Goal: Task Accomplishment & Management: Use online tool/utility

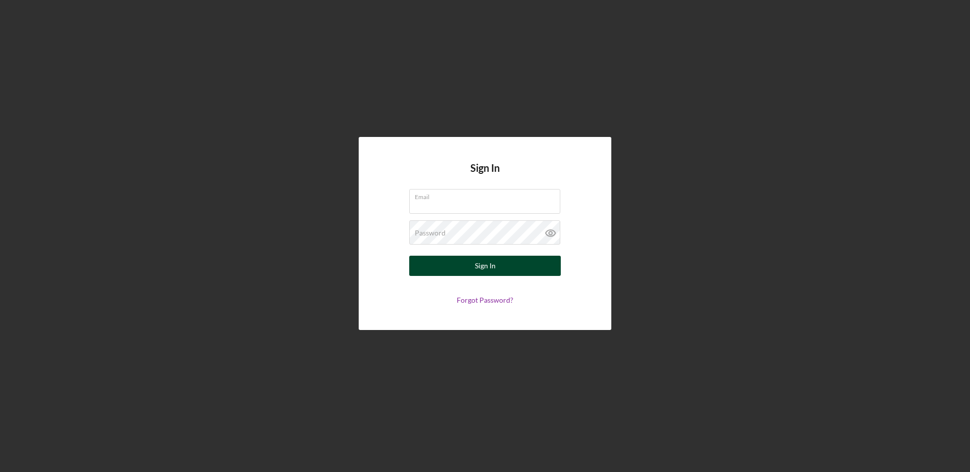
type input "[EMAIL_ADDRESS][DOMAIN_NAME]"
click at [468, 264] on button "Sign In" at bounding box center [485, 266] width 152 height 20
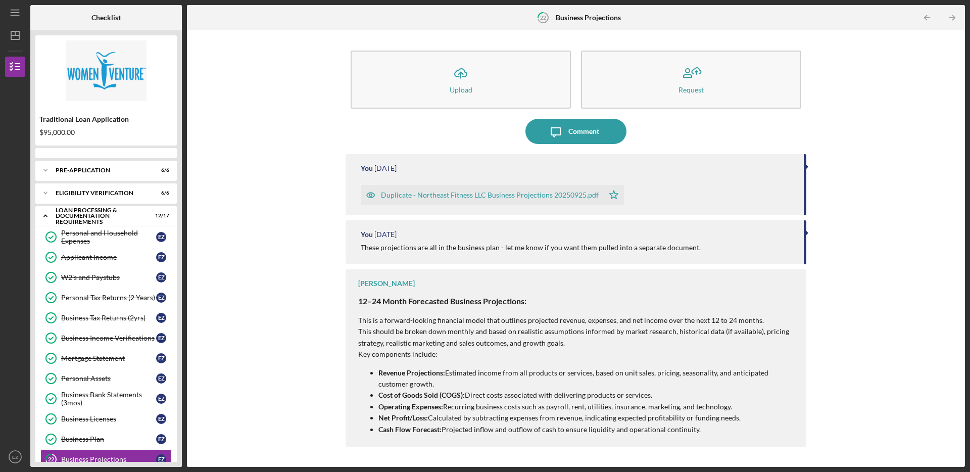
scroll to position [148, 0]
